Goal: Task Accomplishment & Management: Manage account settings

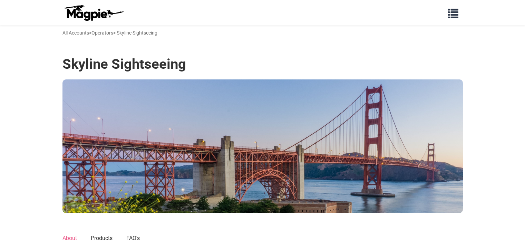
scroll to position [363, 0]
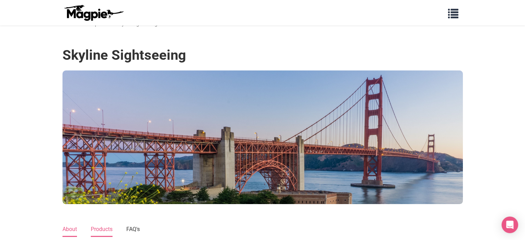
scroll to position [0, 0]
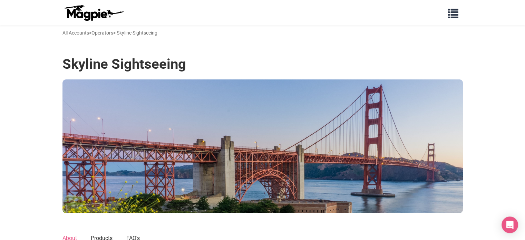
click at [76, 33] on link "All Accounts" at bounding box center [75, 33] width 27 height 6
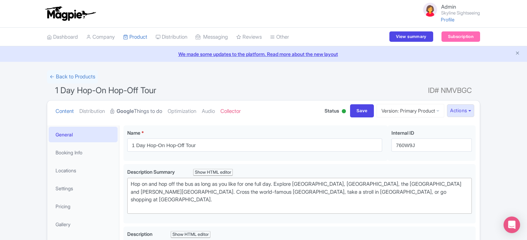
click at [141, 110] on link "Google Things to do" at bounding box center [136, 111] width 52 height 22
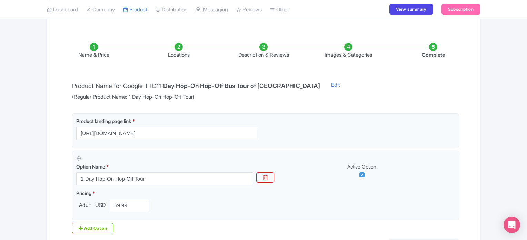
scroll to position [138, 0]
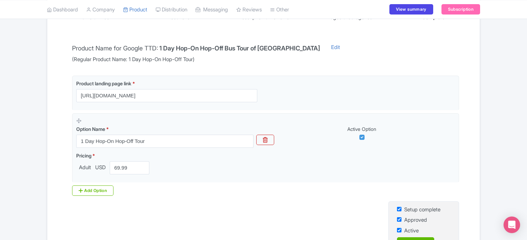
click at [494, 119] on div "← Back to Products 1 Day Hop-On Hop-Off Tour ID# NMVBGC Content Distribution Go…" at bounding box center [263, 107] width 527 height 351
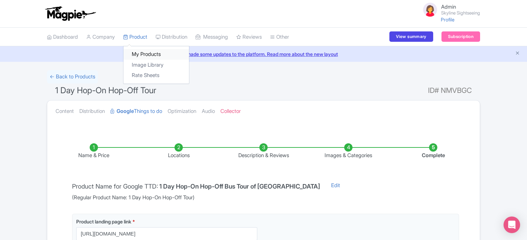
click at [141, 53] on link "My Products" at bounding box center [156, 54] width 66 height 11
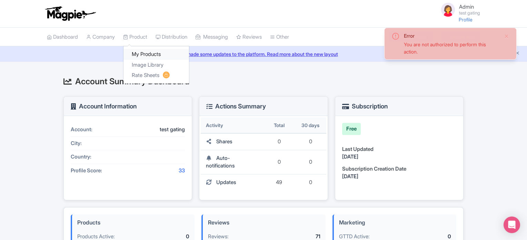
click at [139, 53] on link "My Products" at bounding box center [156, 54] width 66 height 11
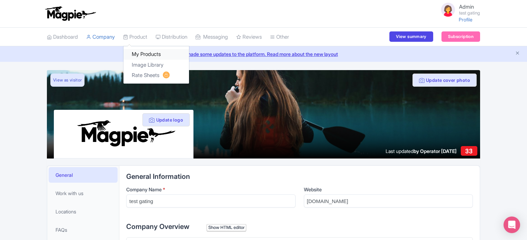
click at [142, 55] on link "My Products" at bounding box center [156, 54] width 66 height 11
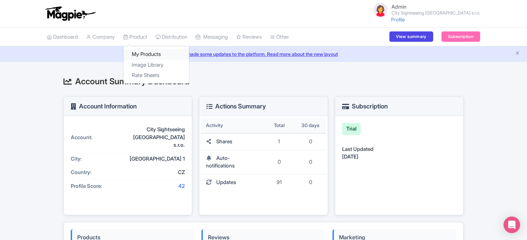
click at [140, 49] on link "My Products" at bounding box center [156, 54] width 66 height 11
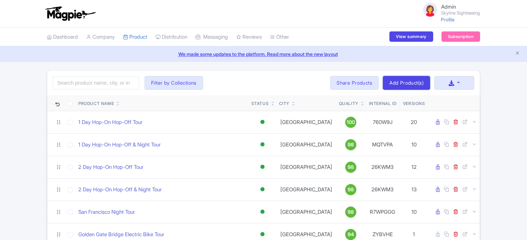
click at [395, 82] on link "Add Product(s)" at bounding box center [406, 83] width 47 height 14
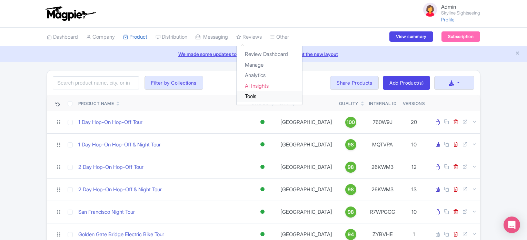
click at [262, 95] on link "Tools" at bounding box center [270, 96] width 66 height 11
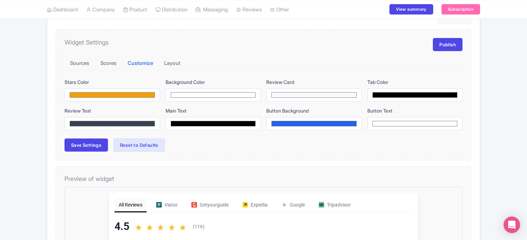
scroll to position [110, 0]
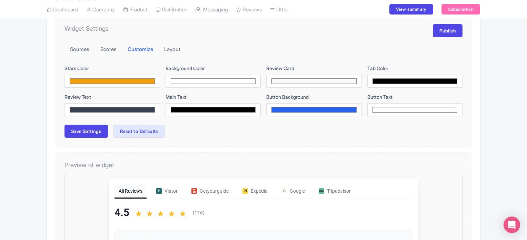
click at [52, 69] on div "Review Widget Actions Import new reviews Download Reviews Manage Review Respond…" at bounding box center [263, 224] width 433 height 473
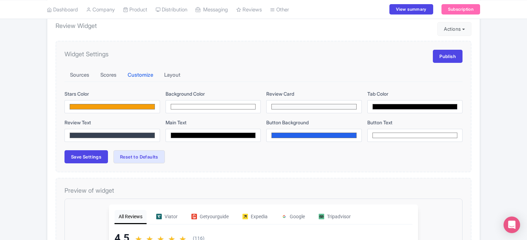
scroll to position [97, 0]
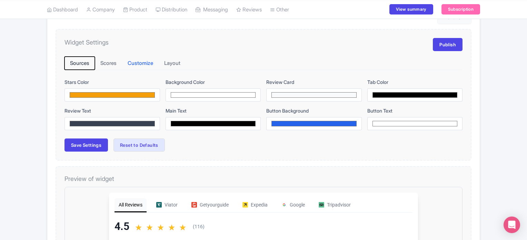
click at [81, 66] on button "Sources" at bounding box center [80, 63] width 30 height 13
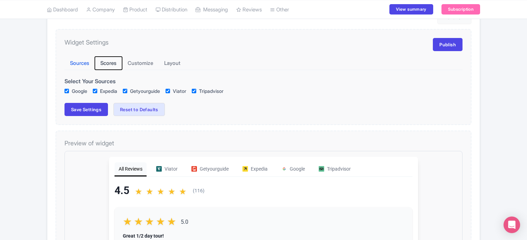
click at [115, 61] on button "Scores" at bounding box center [108, 63] width 27 height 13
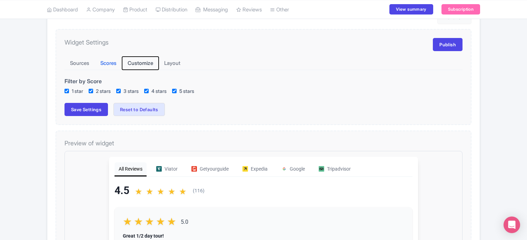
click at [142, 61] on button "Customize" at bounding box center [140, 63] width 37 height 13
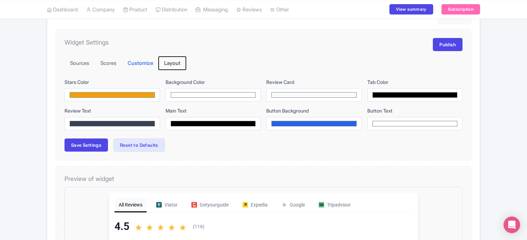
click at [174, 63] on button "Layout" at bounding box center [172, 63] width 27 height 13
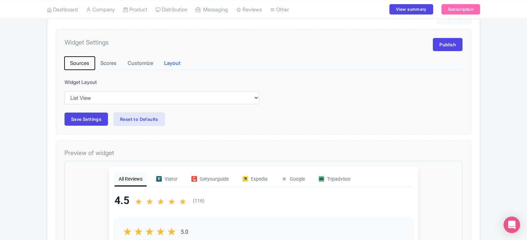
click at [81, 64] on button "Sources" at bounding box center [80, 63] width 30 height 13
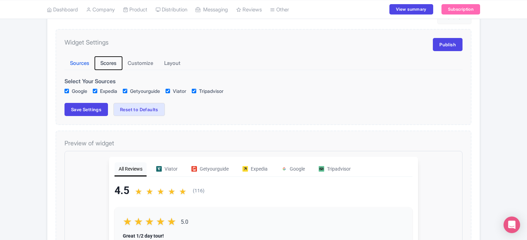
click at [116, 63] on button "Scores" at bounding box center [108, 63] width 27 height 13
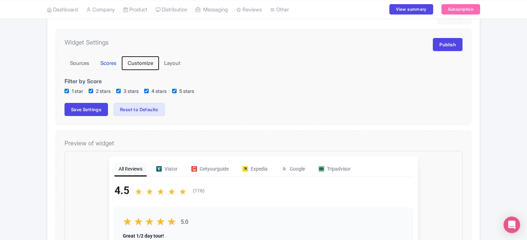
click at [137, 63] on button "Customize" at bounding box center [140, 63] width 37 height 13
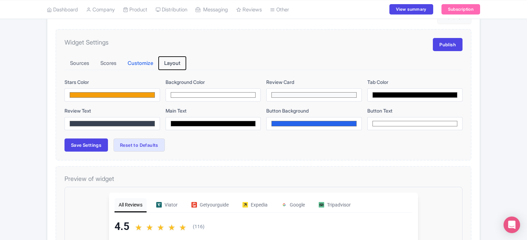
click at [175, 61] on button "Layout" at bounding box center [172, 63] width 27 height 13
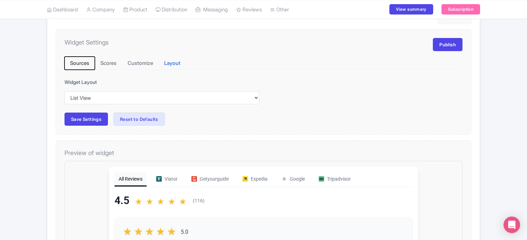
click at [87, 62] on button "Sources" at bounding box center [80, 63] width 30 height 13
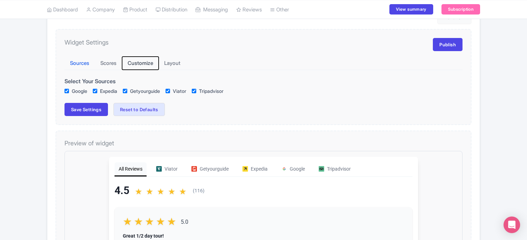
click at [148, 64] on button "Customize" at bounding box center [140, 63] width 37 height 13
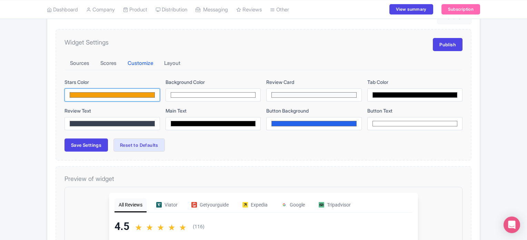
click at [126, 95] on input "#f59e0b" at bounding box center [113, 94] width 96 height 13
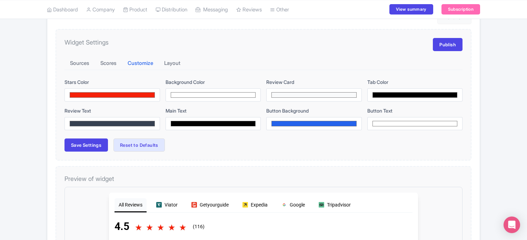
click at [48, 169] on div "Review Widget Actions Import new reviews Download Reviews Manage Review Respond…" at bounding box center [263, 238] width 433 height 473
click at [116, 94] on input "#f5220a" at bounding box center [113, 94] width 96 height 13
type input "#c6b1ae"
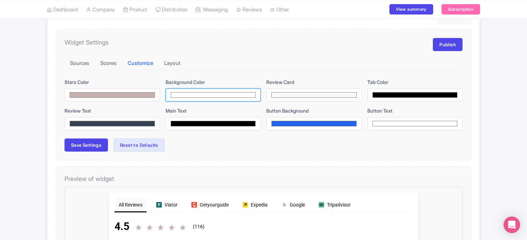
click at [179, 93] on input "#ffffff" at bounding box center [214, 94] width 96 height 13
type input "#633131"
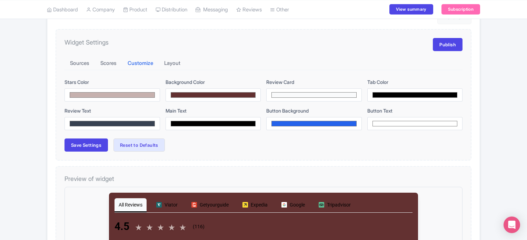
click at [192, 126] on input "#000000" at bounding box center [214, 123] width 96 height 13
type input "#f0ebeb"
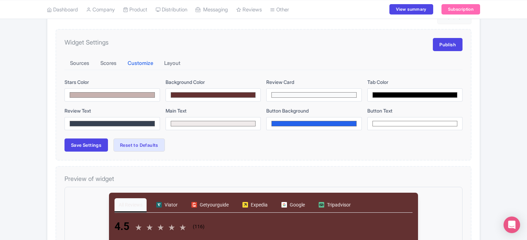
click at [48, 188] on div "Review Widget Actions Import new reviews Download Reviews Manage Review Respond…" at bounding box center [263, 227] width 433 height 451
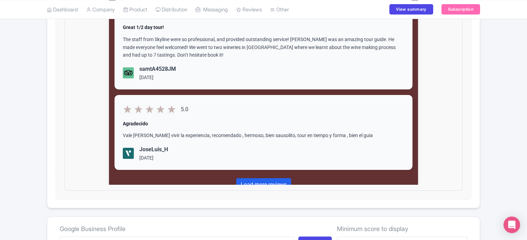
scroll to position [373, 0]
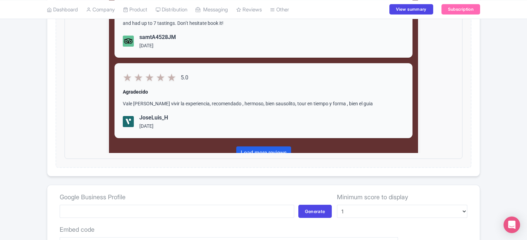
click at [34, 146] on div "Review Dashboard Manage Analytics AI Insights Tools Review Widget Actions Impor…" at bounding box center [263, 8] width 527 height 623
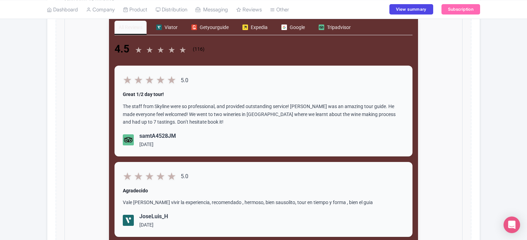
scroll to position [288, 0]
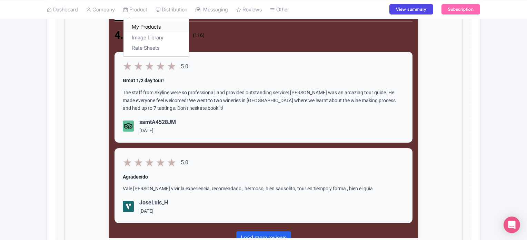
click at [146, 24] on link "My Products" at bounding box center [156, 27] width 66 height 11
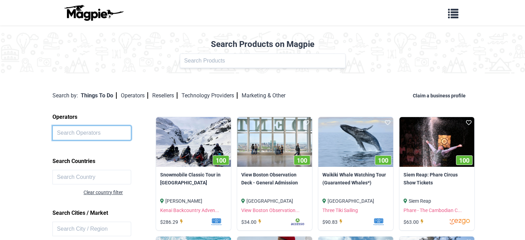
click at [82, 128] on input "text" at bounding box center [91, 133] width 79 height 14
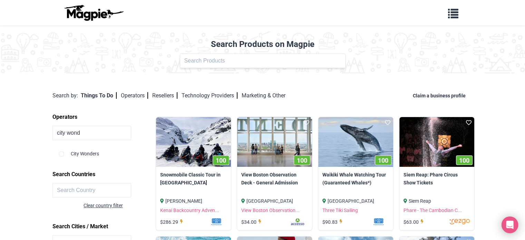
click at [82, 150] on div "City Wonders" at bounding box center [105, 150] width 93 height 13
click at [87, 134] on input "city wond" at bounding box center [91, 133] width 79 height 14
type input "city wonders"
click button at bounding box center [0, 0] width 0 height 0
click at [60, 154] on input "checkbox" at bounding box center [61, 153] width 5 height 5
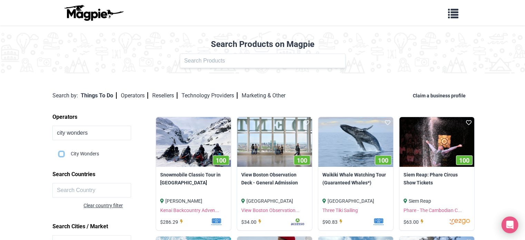
checkbox input "true"
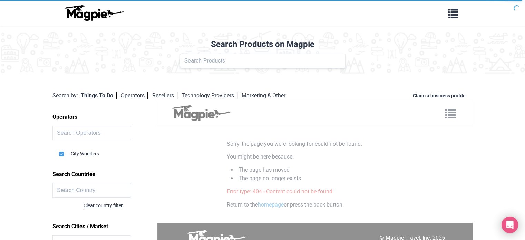
click at [22, 143] on body "Problems we solve Products Content Management and Distribution Magpie for Resel…" at bounding box center [262, 205] width 525 height 411
